Goal: Transaction & Acquisition: Purchase product/service

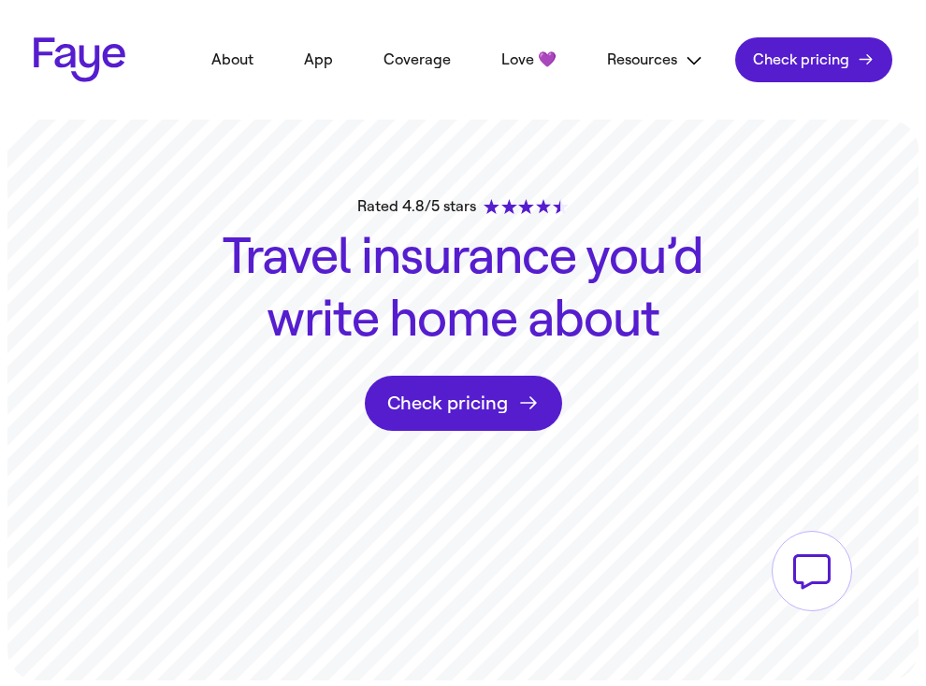
click at [815, 64] on link "Check pricing" at bounding box center [813, 59] width 157 height 45
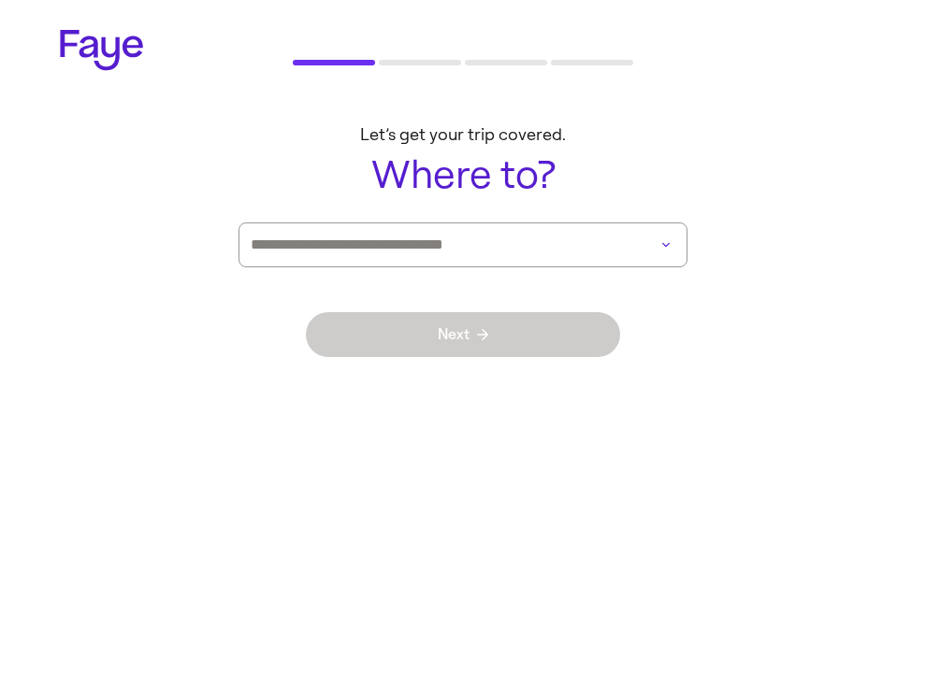
click at [583, 274] on div "Next" at bounding box center [463, 334] width 314 height 135
click at [608, 253] on input at bounding box center [437, 245] width 372 height 43
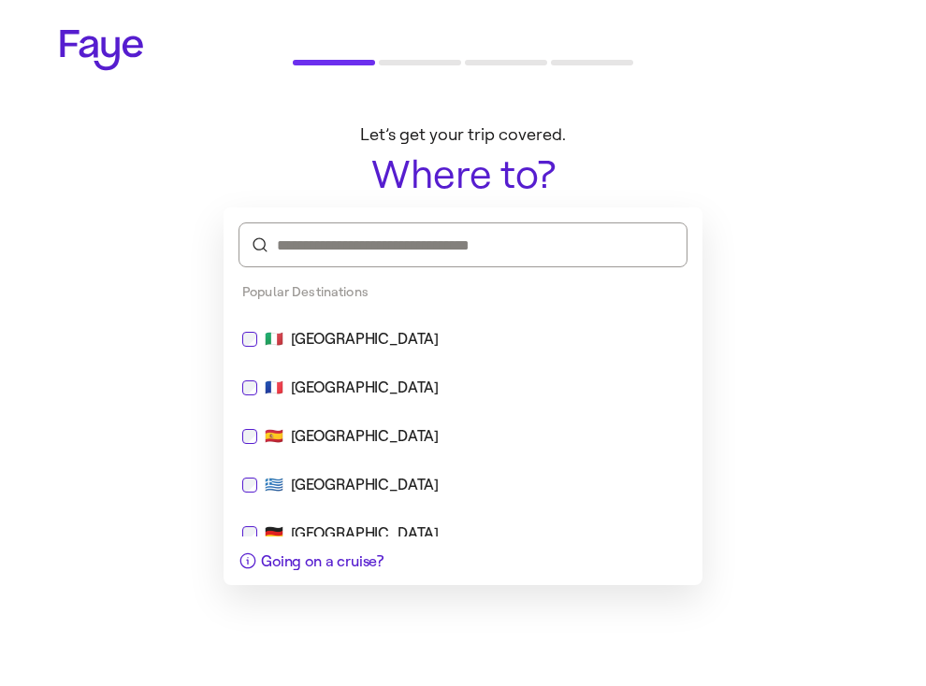
click at [457, 322] on div "🇮🇹 [GEOGRAPHIC_DATA]" at bounding box center [463, 339] width 464 height 45
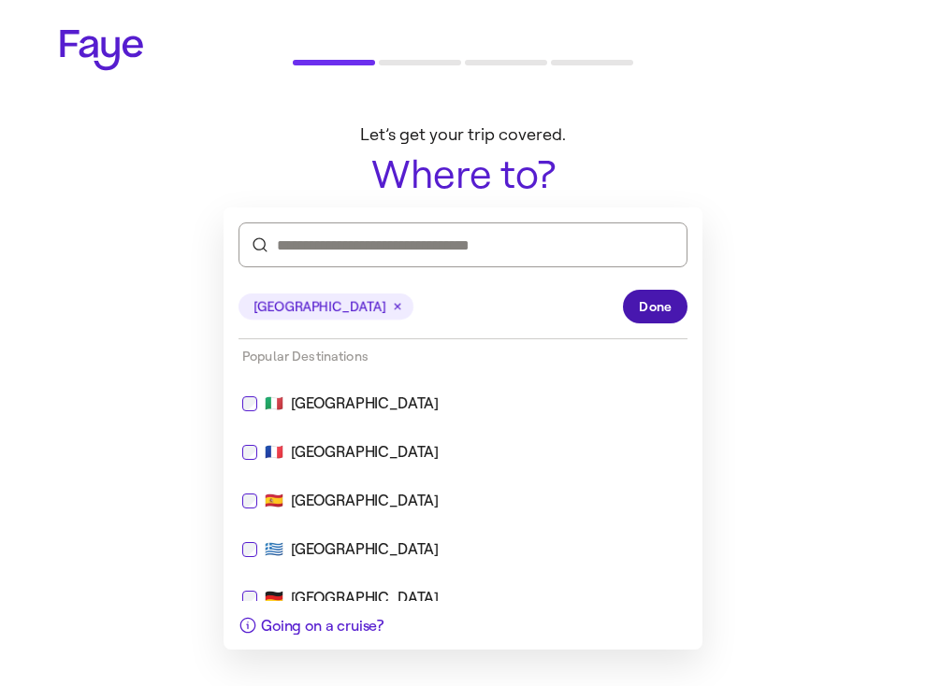
click at [645, 305] on span "Done" at bounding box center [655, 307] width 33 height 20
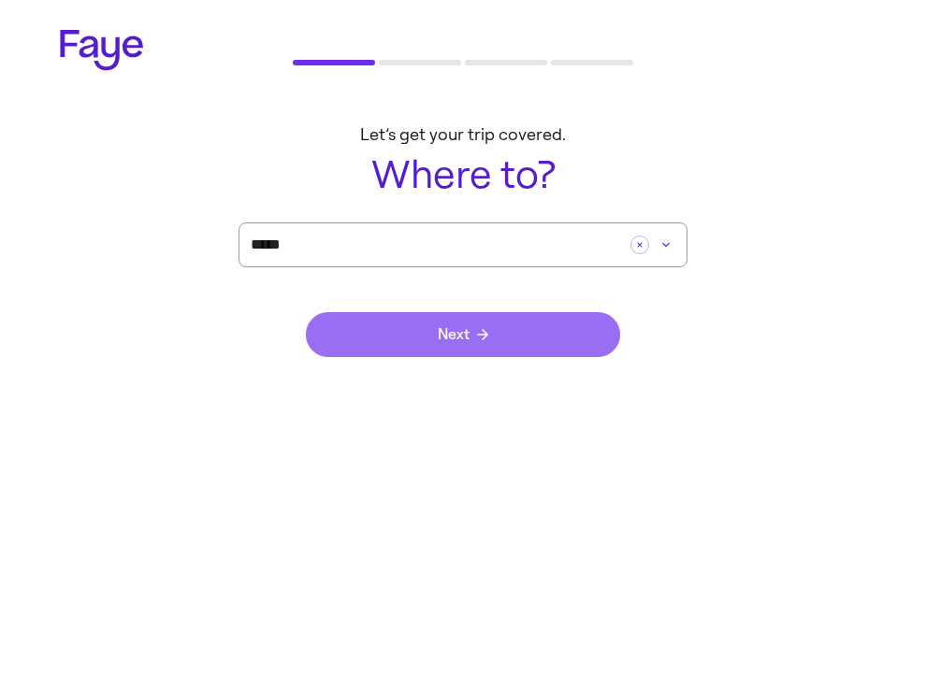
click at [547, 325] on button "Next" at bounding box center [463, 334] width 314 height 45
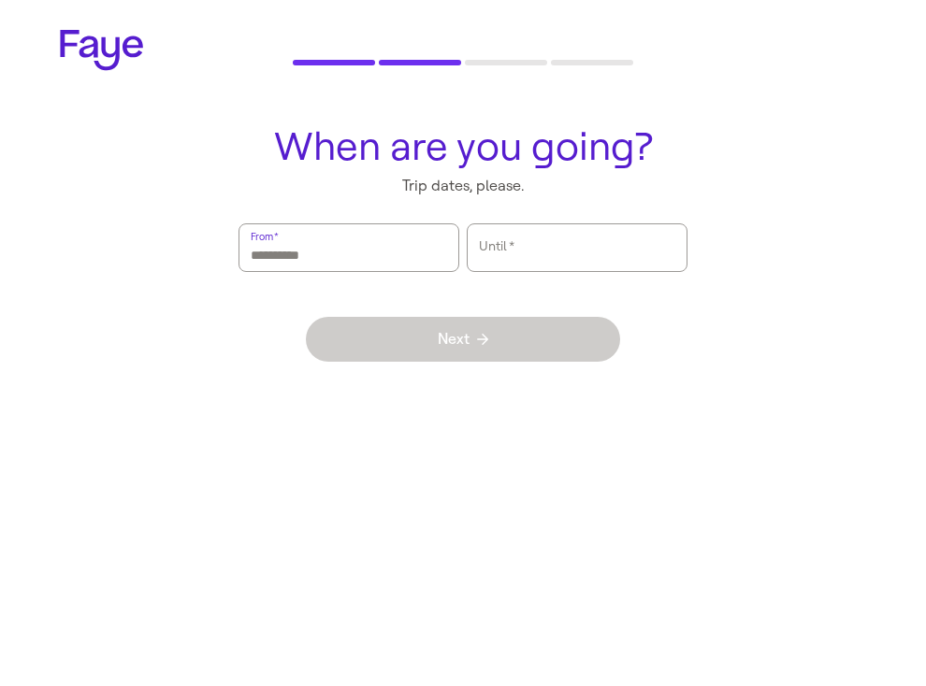
click at [412, 249] on input "From   *" at bounding box center [349, 247] width 196 height 43
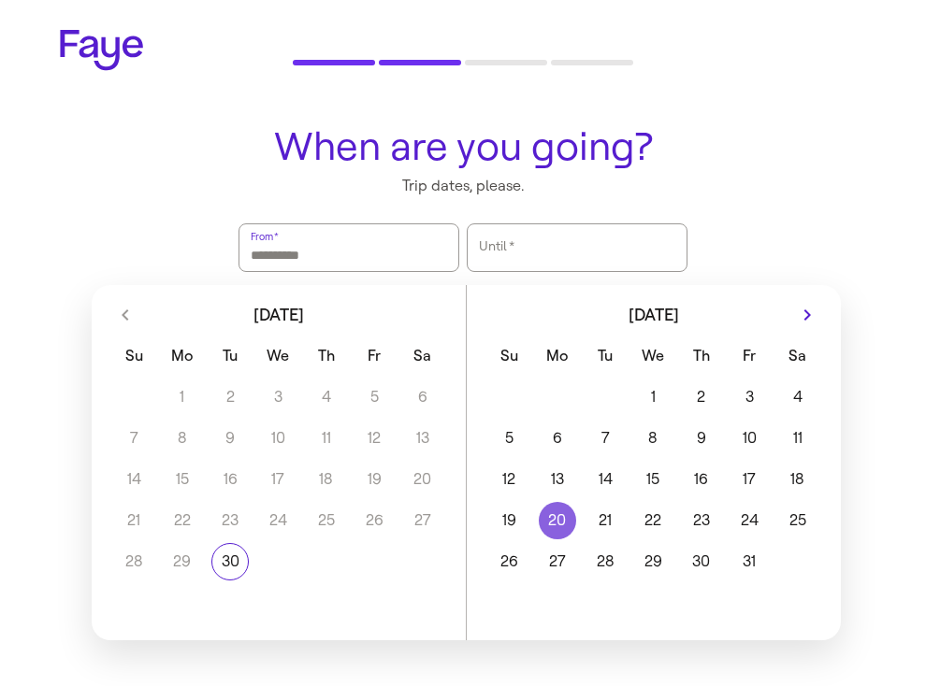
click at [564, 534] on button "20" at bounding box center [557, 520] width 48 height 37
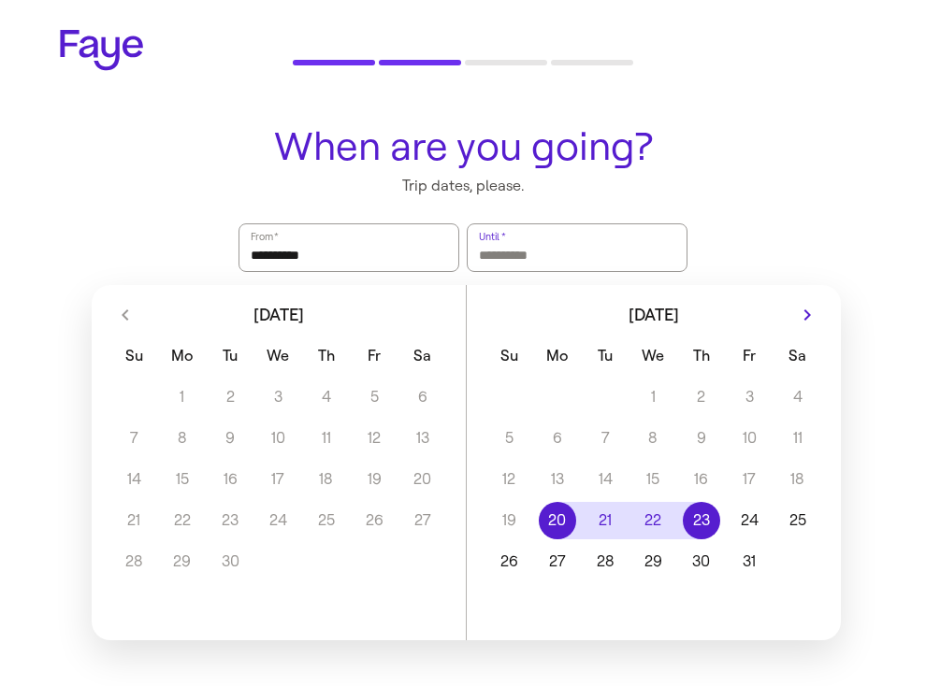
click at [722, 519] on button "23" at bounding box center [701, 520] width 48 height 37
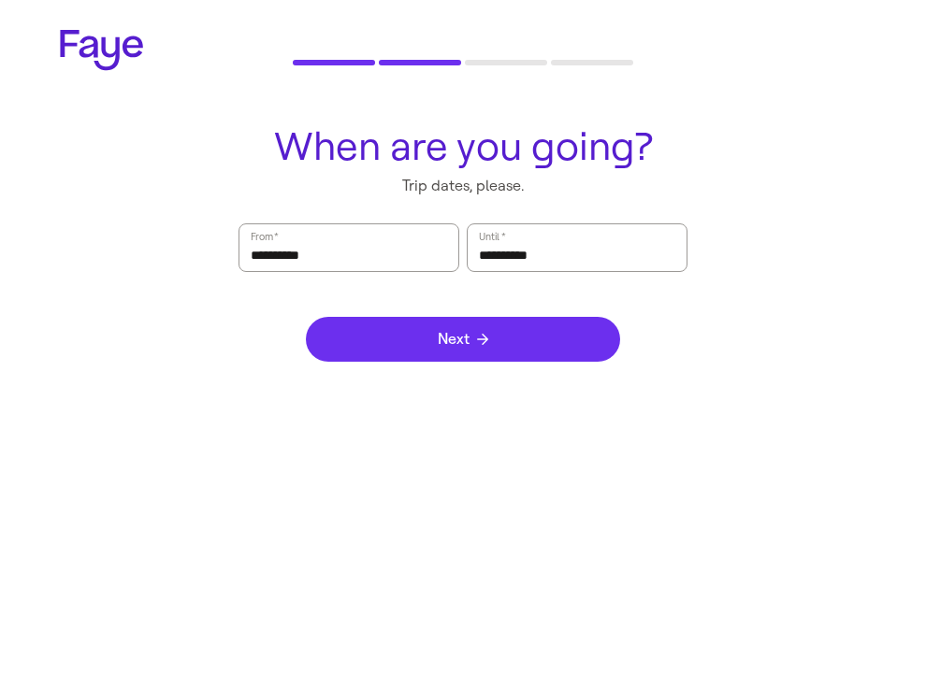
click at [548, 353] on button "Next" at bounding box center [463, 339] width 314 height 45
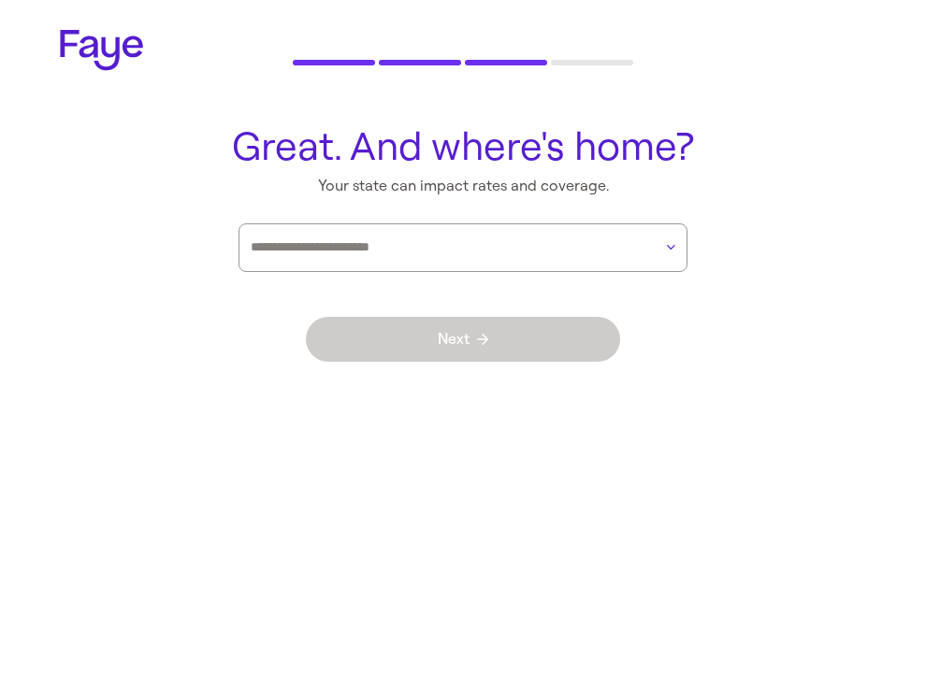
click at [525, 228] on div at bounding box center [451, 247] width 401 height 47
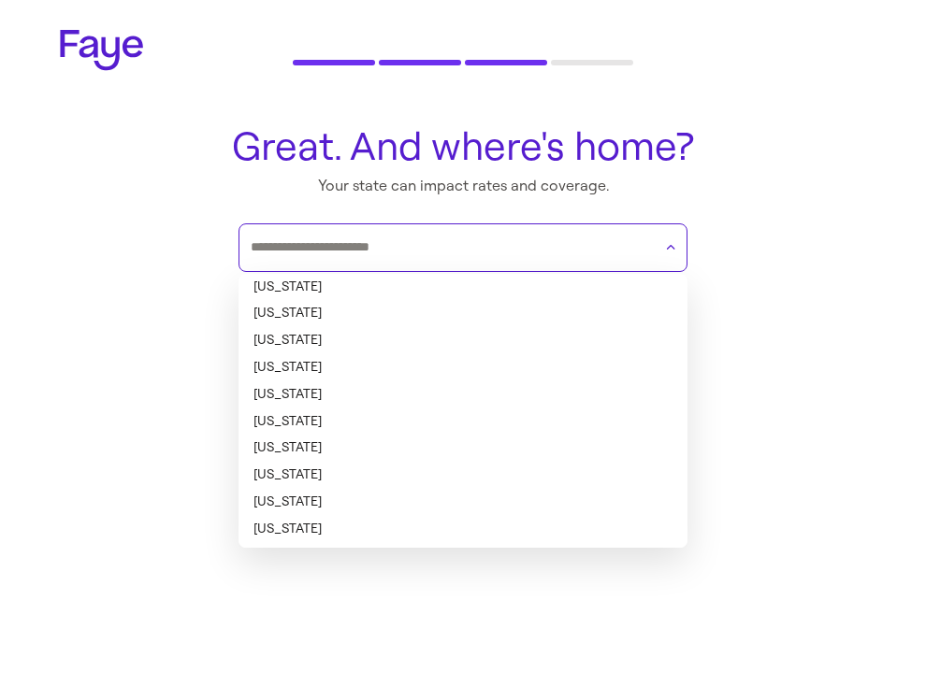
click at [441, 287] on li "[US_STATE]" at bounding box center [462, 287] width 449 height 27
type input "*******"
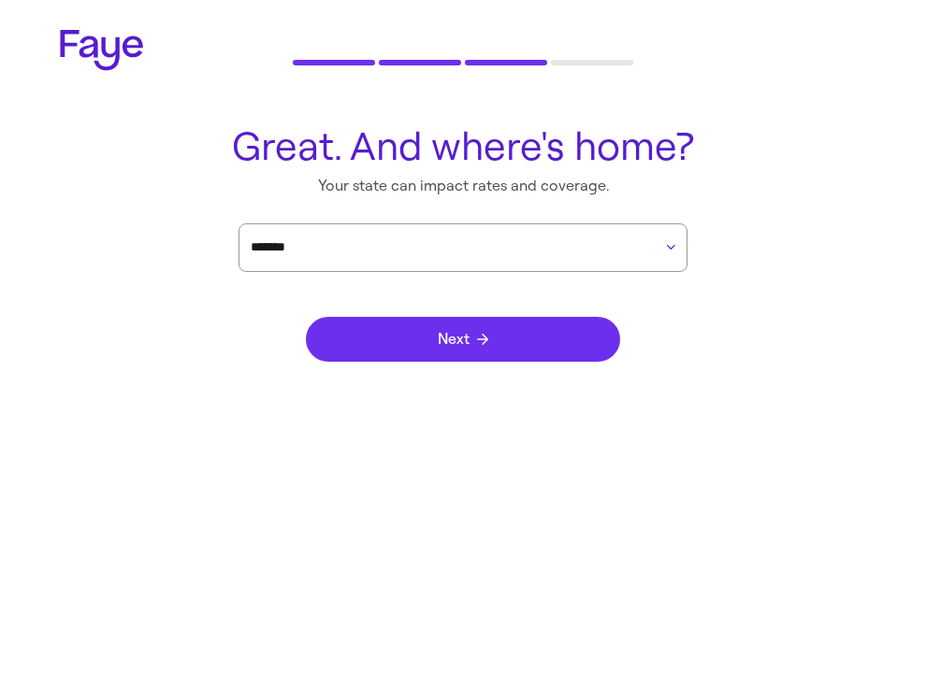
click at [479, 330] on button "Next" at bounding box center [463, 339] width 314 height 45
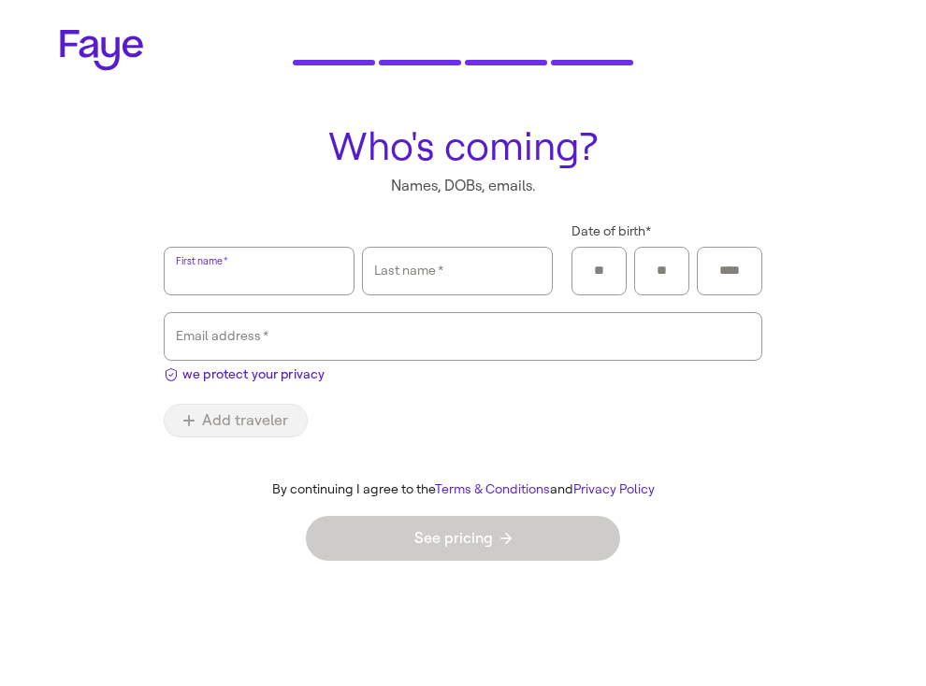
click at [849, 285] on main "Who's coming? Names, DOBs, emails. First name   * Last name   * Date of birth *…" at bounding box center [463, 345] width 926 height 470
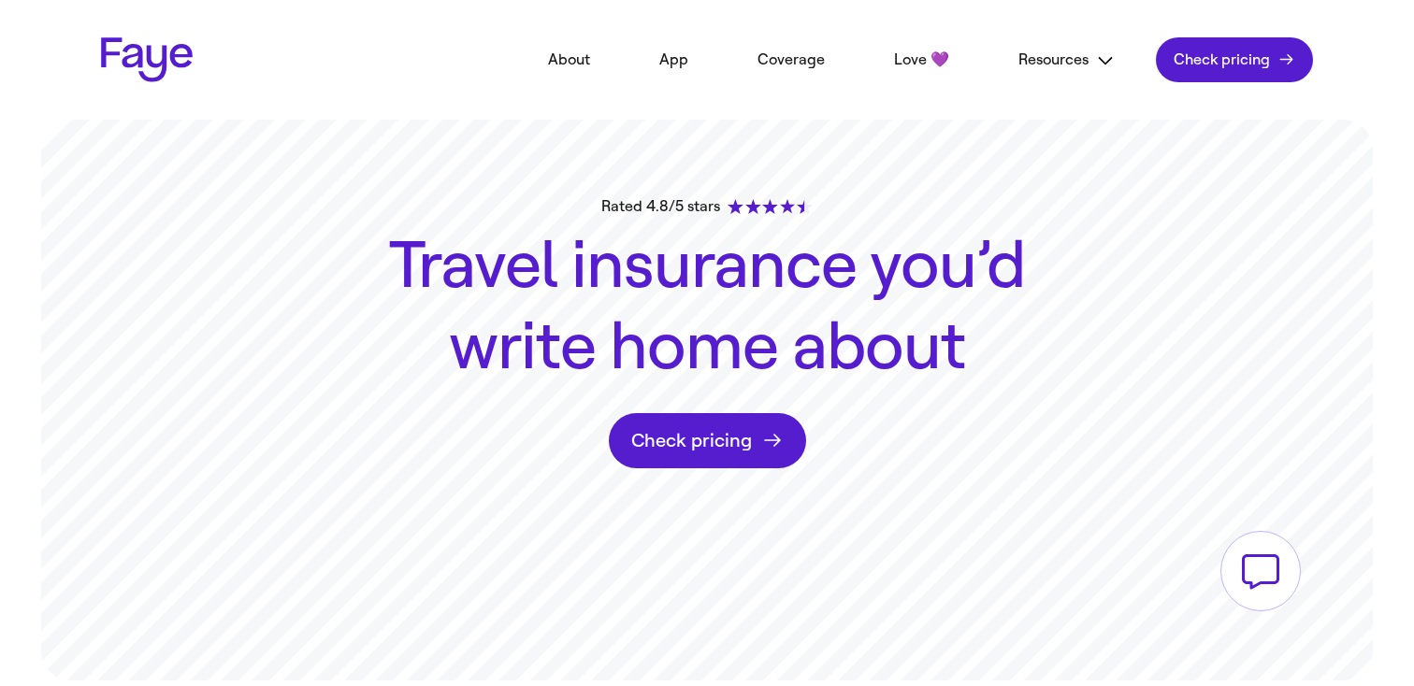
click at [1260, 69] on link "Check pricing" at bounding box center [1234, 59] width 157 height 45
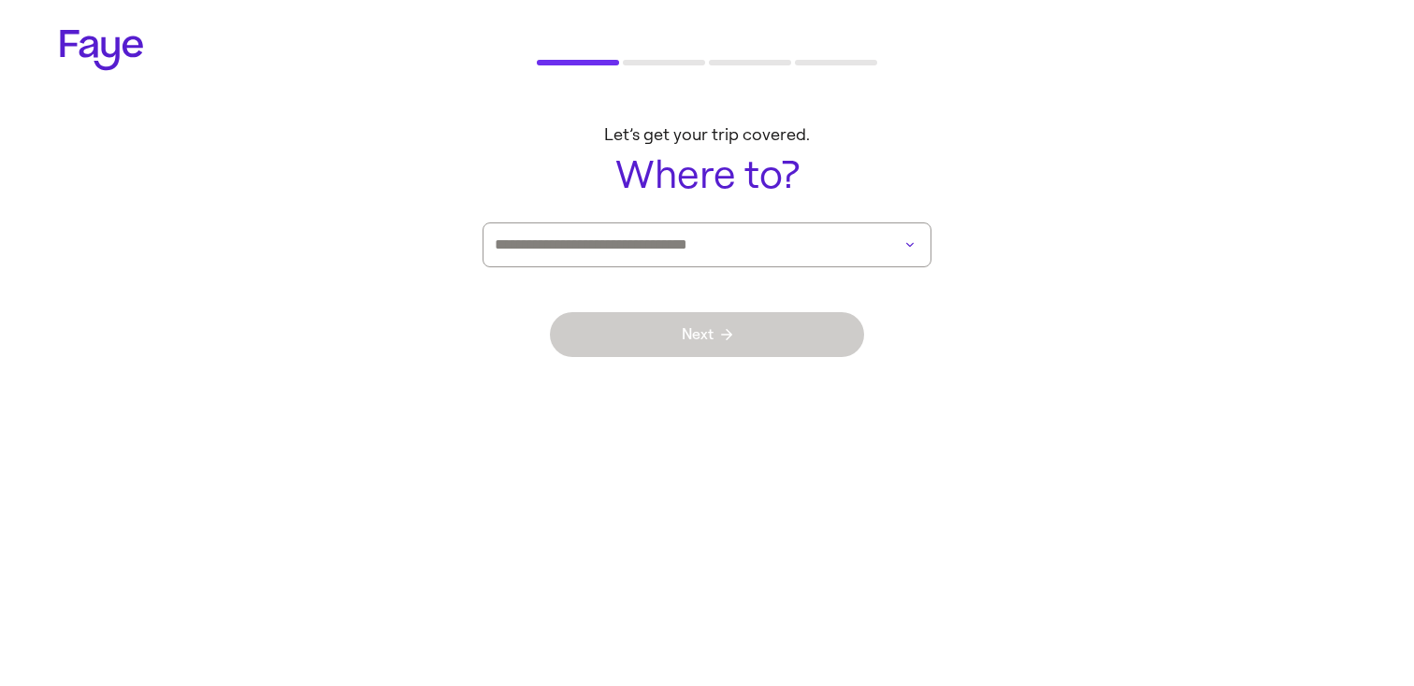
click at [796, 269] on div "Next" at bounding box center [707, 334] width 314 height 135
click at [806, 256] on input at bounding box center [681, 245] width 372 height 43
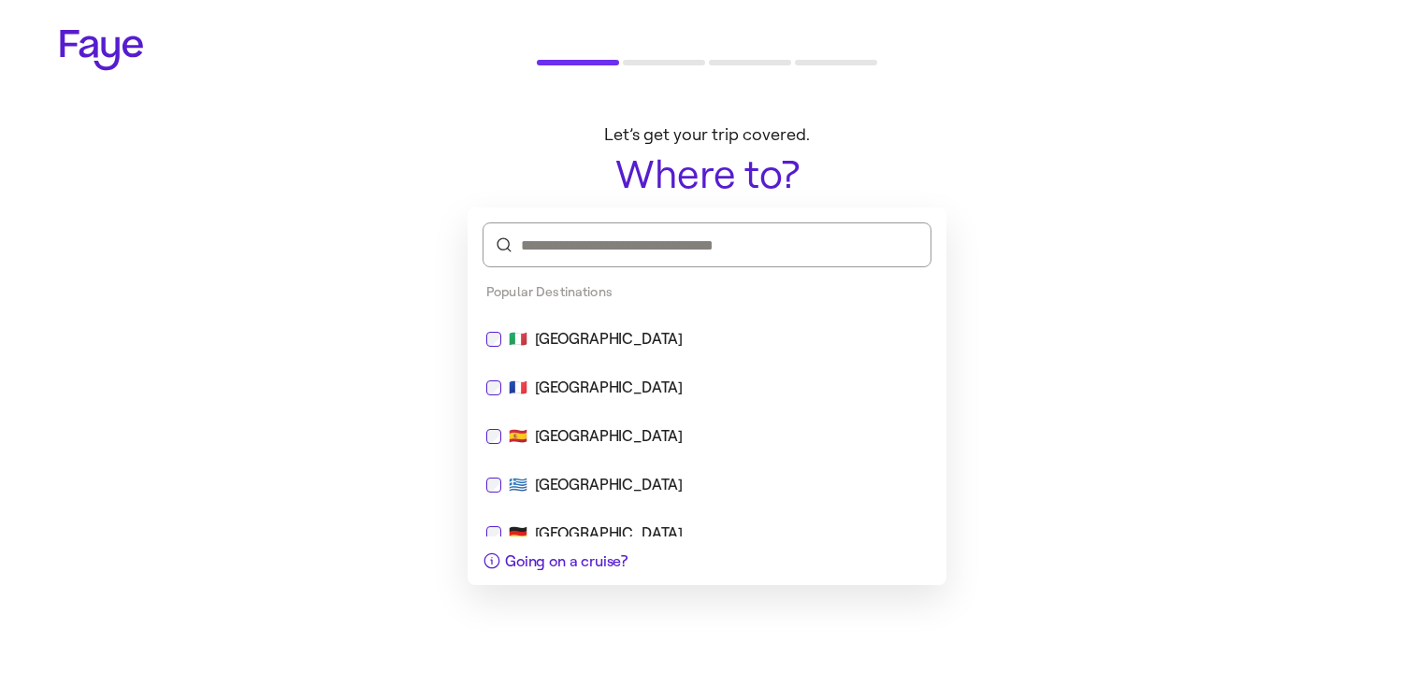
click at [739, 329] on div "🇮🇹 [GEOGRAPHIC_DATA]" at bounding box center [706, 339] width 441 height 22
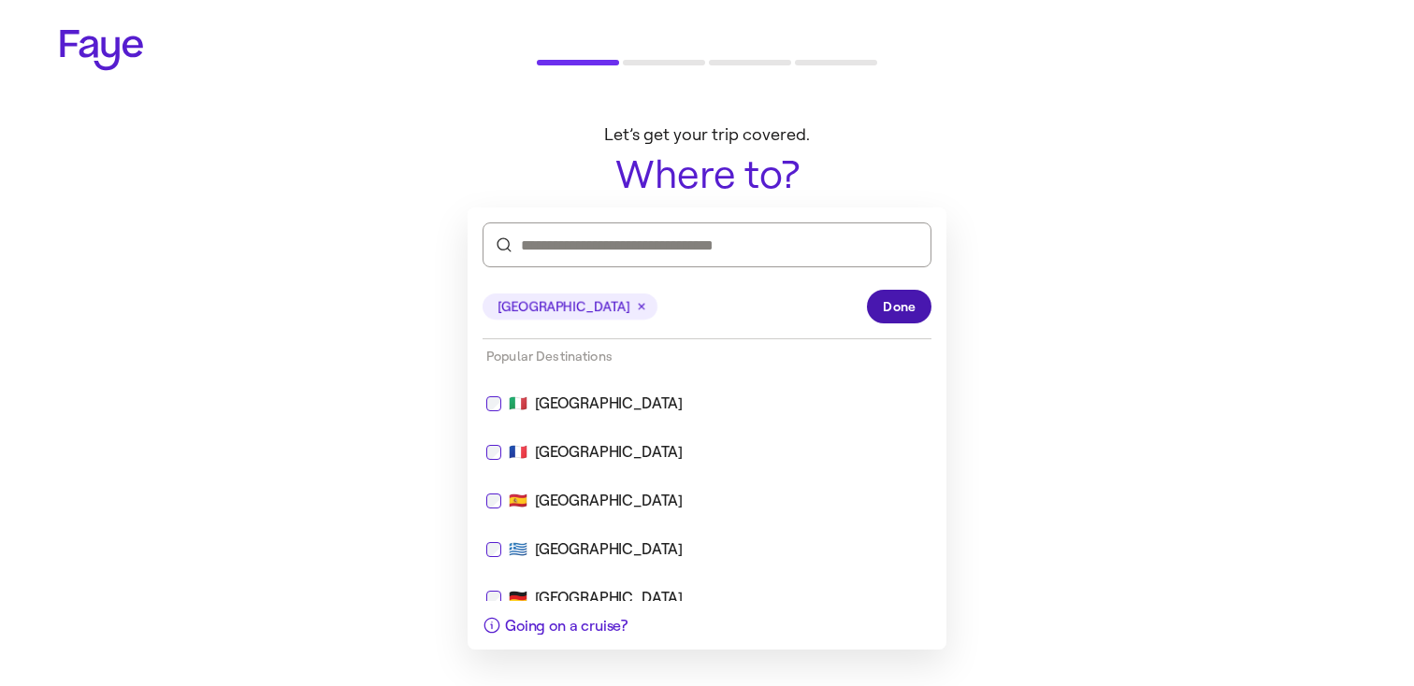
click at [907, 306] on span "Done" at bounding box center [899, 307] width 33 height 20
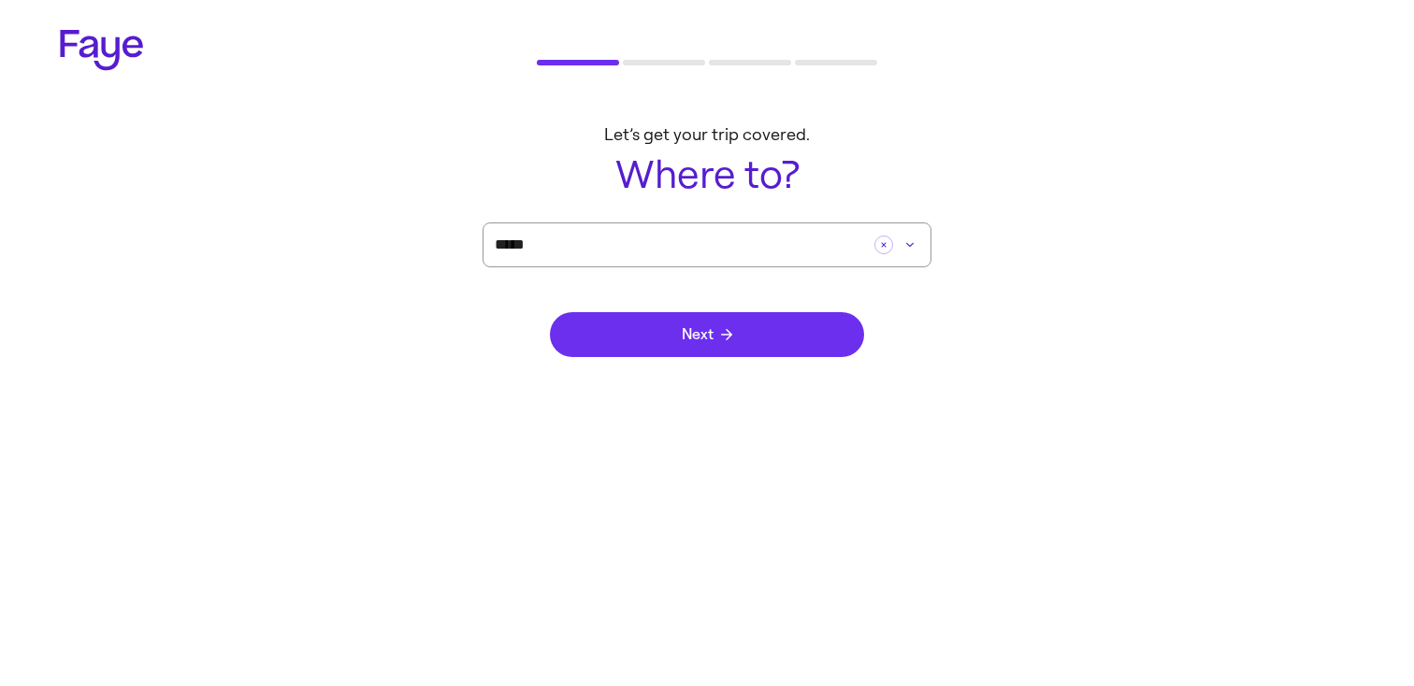
click at [813, 332] on button "Next" at bounding box center [707, 334] width 314 height 45
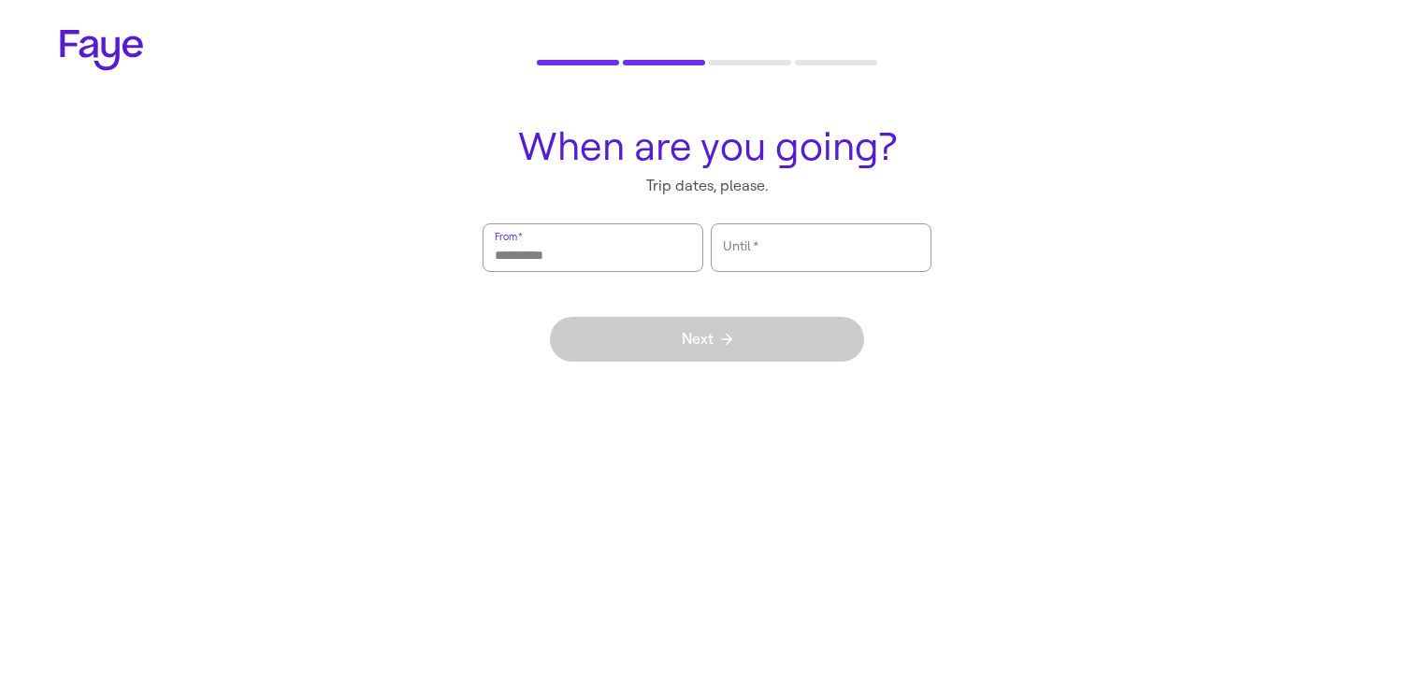
click at [667, 250] on input "From   *" at bounding box center [593, 247] width 196 height 43
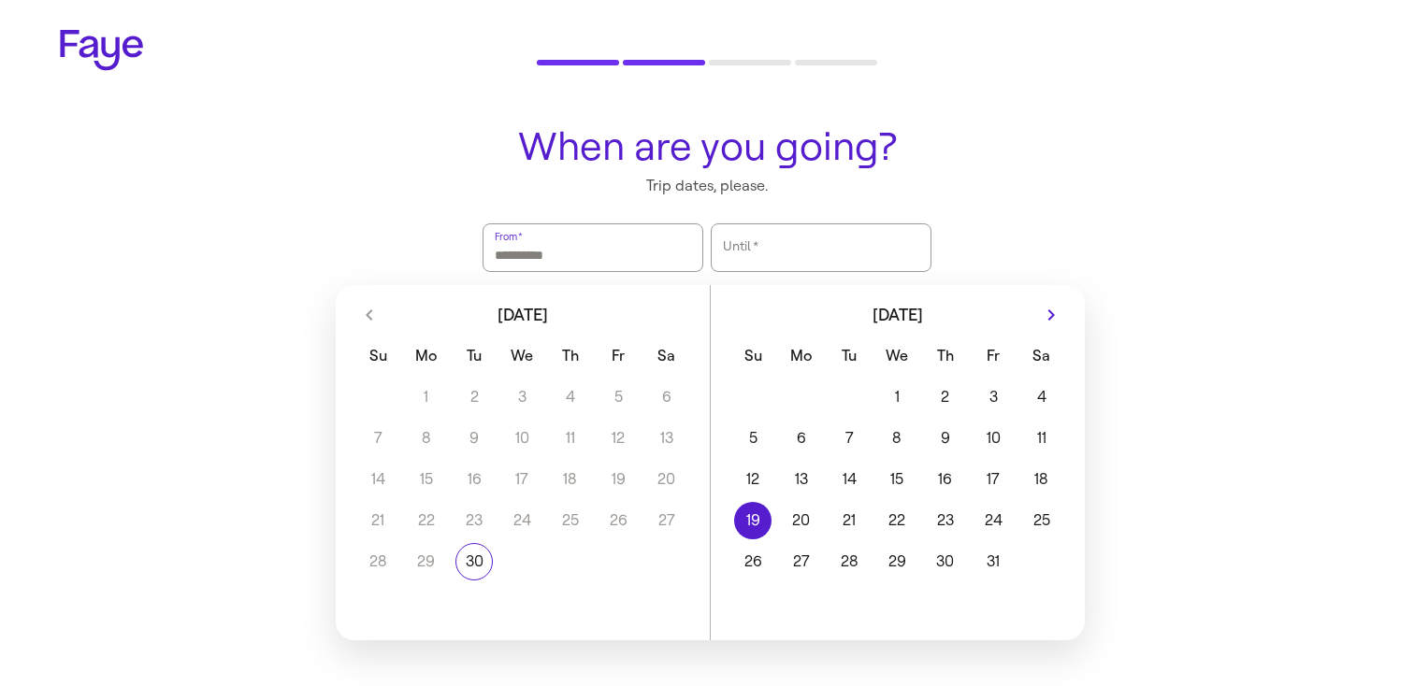
click at [758, 525] on button "19" at bounding box center [754, 520] width 48 height 37
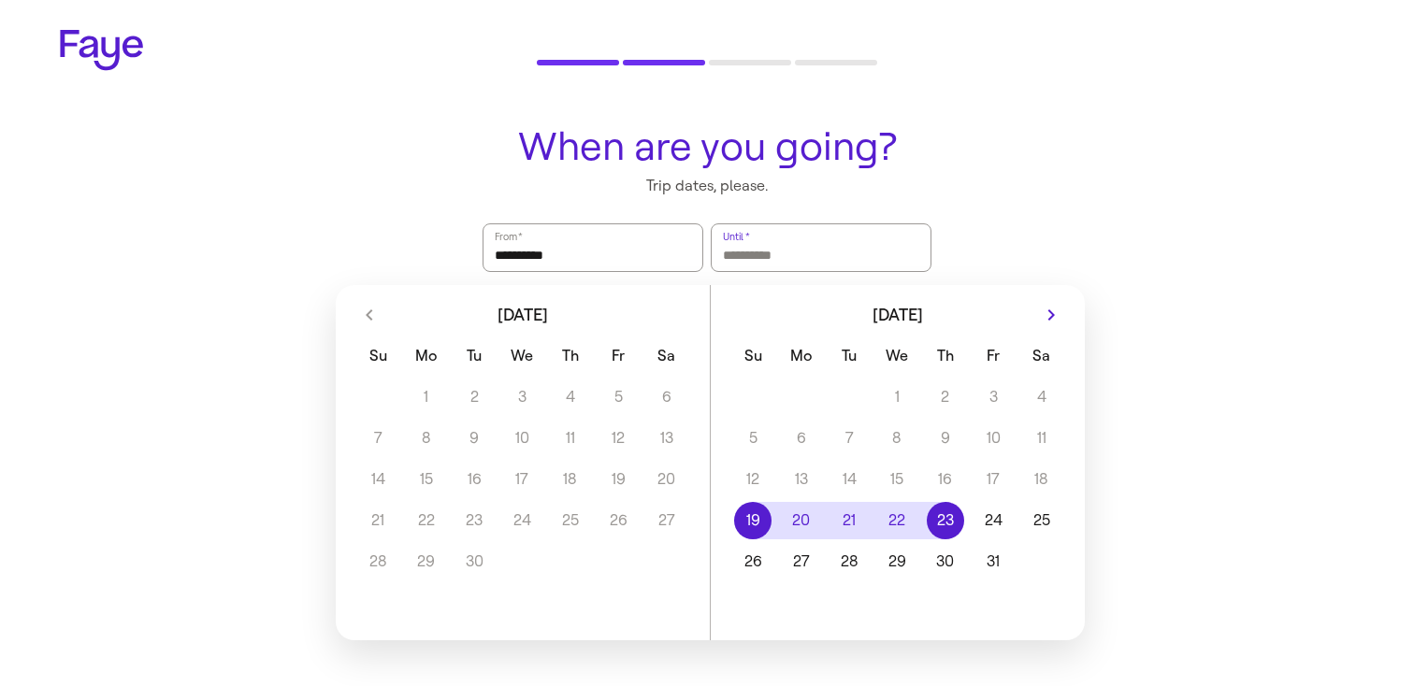
click at [942, 527] on button "23" at bounding box center [945, 520] width 48 height 37
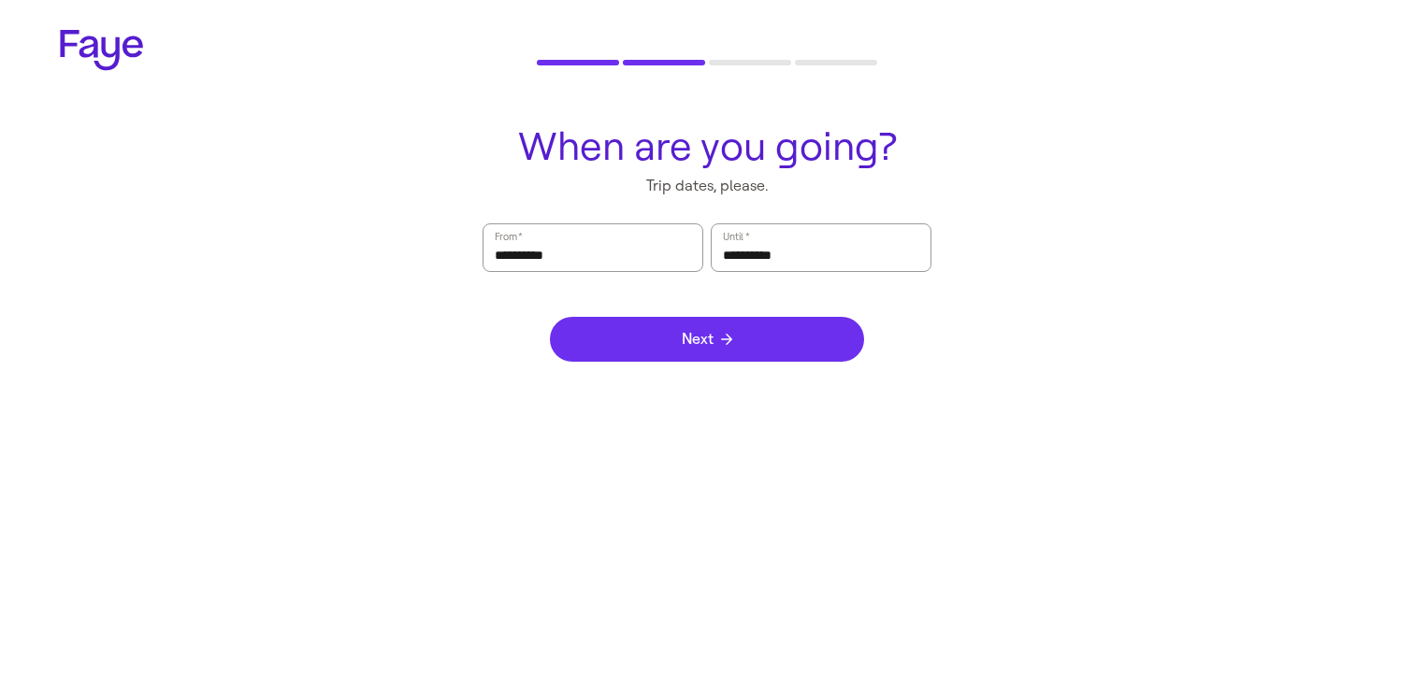
click at [746, 336] on button "Next" at bounding box center [707, 339] width 314 height 45
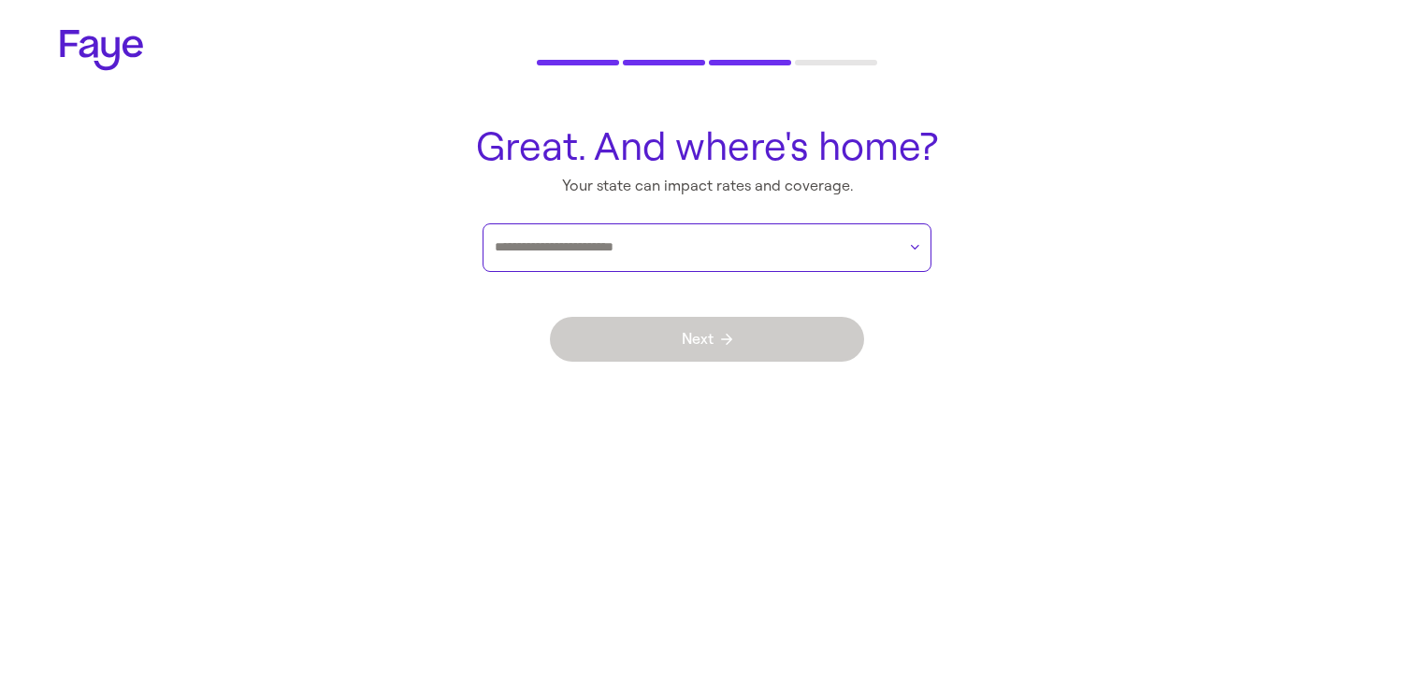
click at [725, 247] on input "text" at bounding box center [695, 248] width 401 height 28
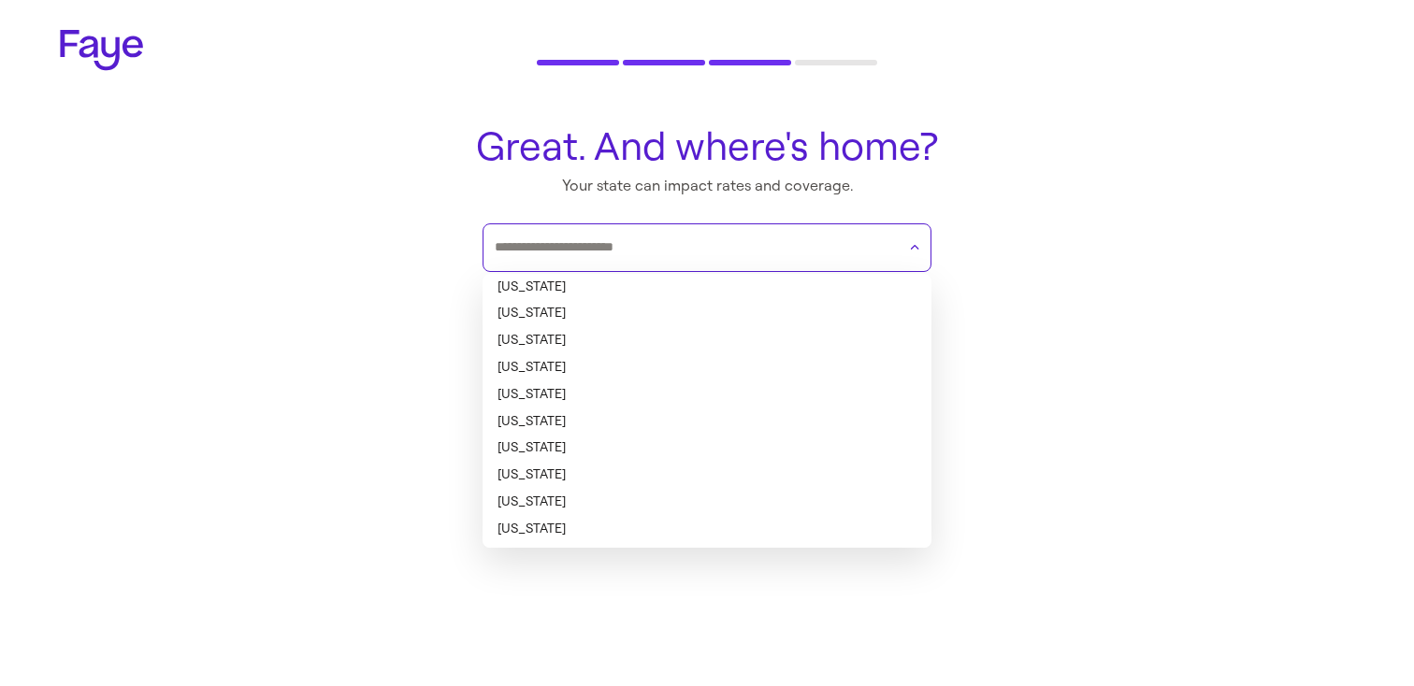
click at [707, 291] on li "[US_STATE]" at bounding box center [707, 287] width 449 height 27
type input "*******"
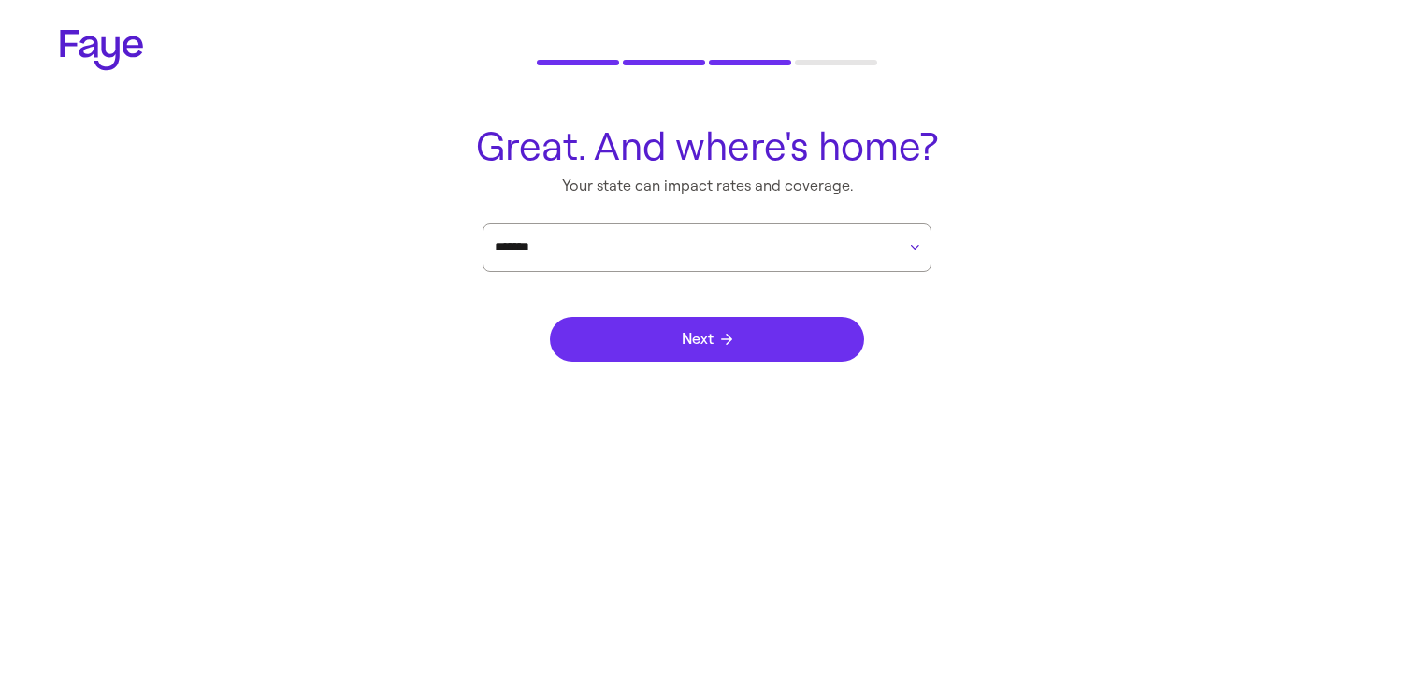
click at [707, 320] on button "Next" at bounding box center [707, 339] width 314 height 45
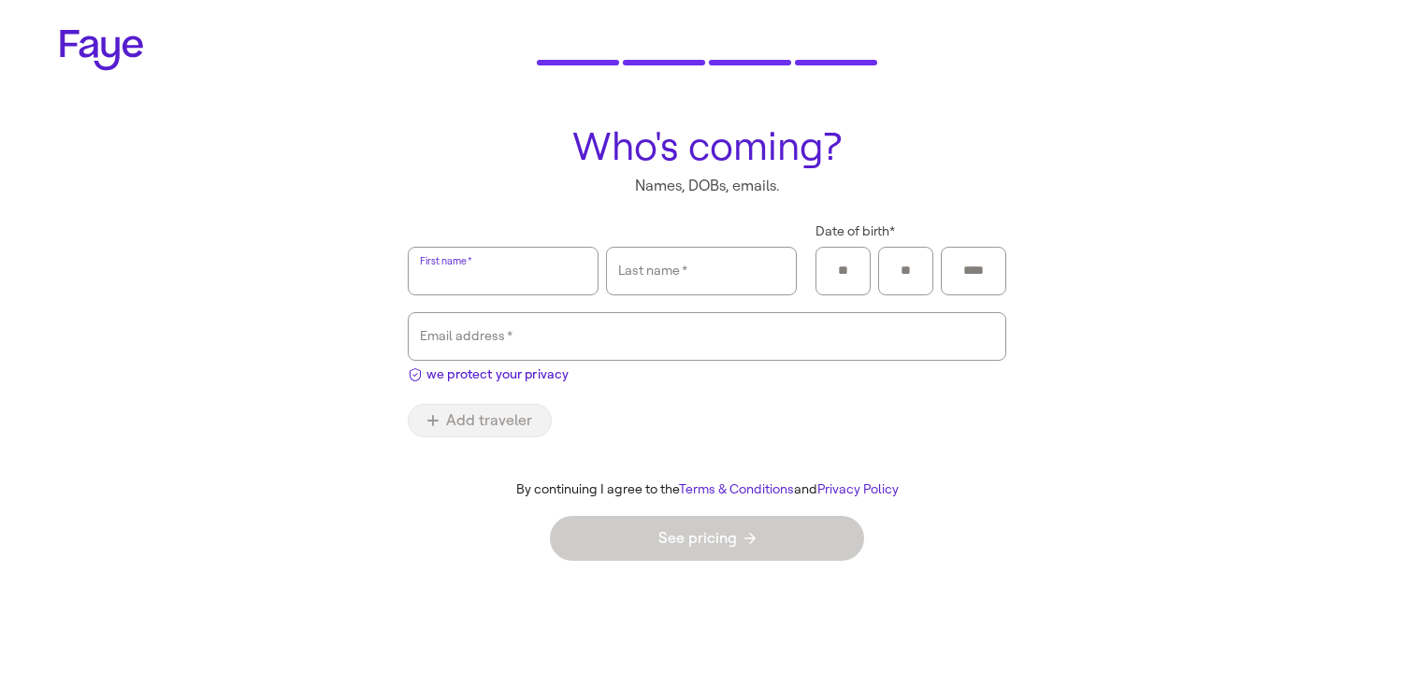
click at [818, 190] on p "Names, DOBs, emails." at bounding box center [707, 186] width 599 height 21
